Goal: Find specific page/section: Find specific page/section

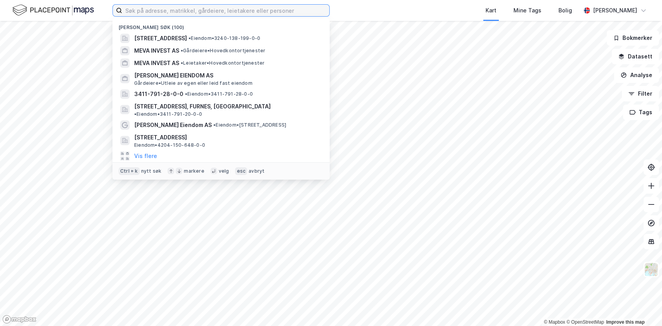
click at [192, 11] on input at bounding box center [225, 11] width 207 height 12
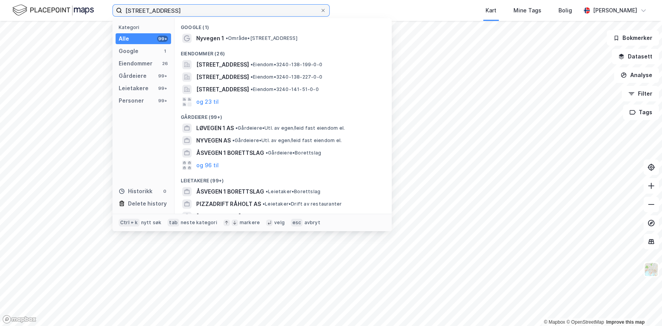
type input "[STREET_ADDRESS]"
click at [229, 66] on span "[STREET_ADDRESS]" at bounding box center [222, 64] width 53 height 9
